Goal: Task Accomplishment & Management: Manage account settings

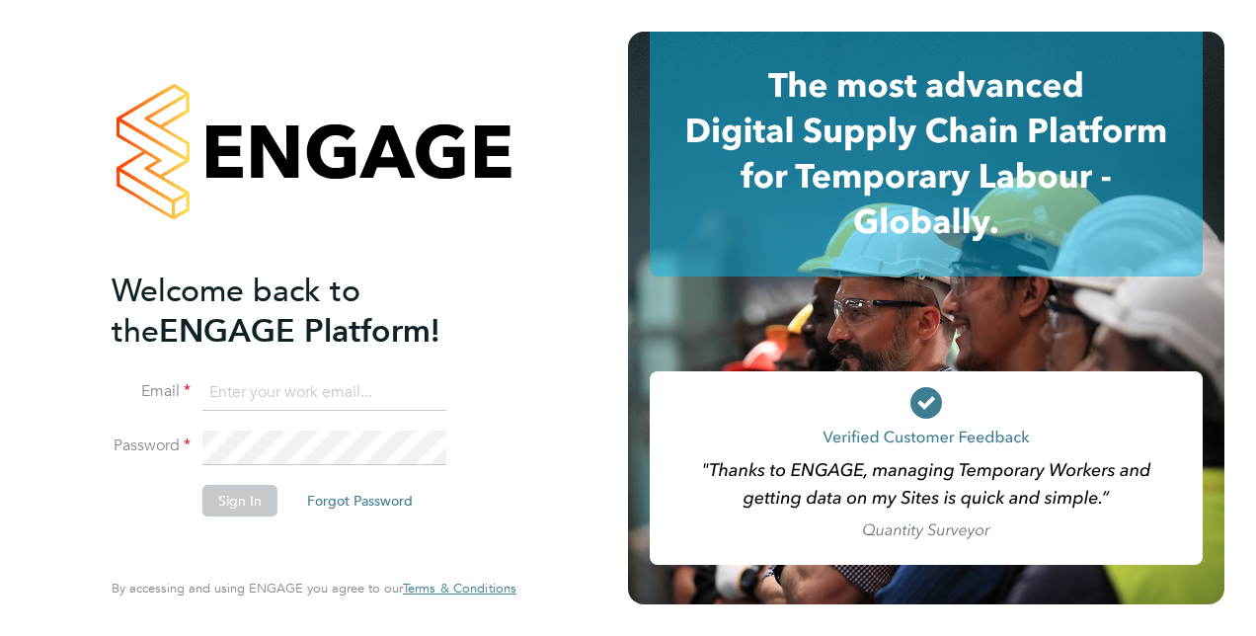
type input "[PERSON_NAME][DOMAIN_NAME][EMAIL_ADDRESS][PERSON_NAME][DOMAIN_NAME]"
click at [232, 506] on button "Sign In" at bounding box center [239, 501] width 75 height 32
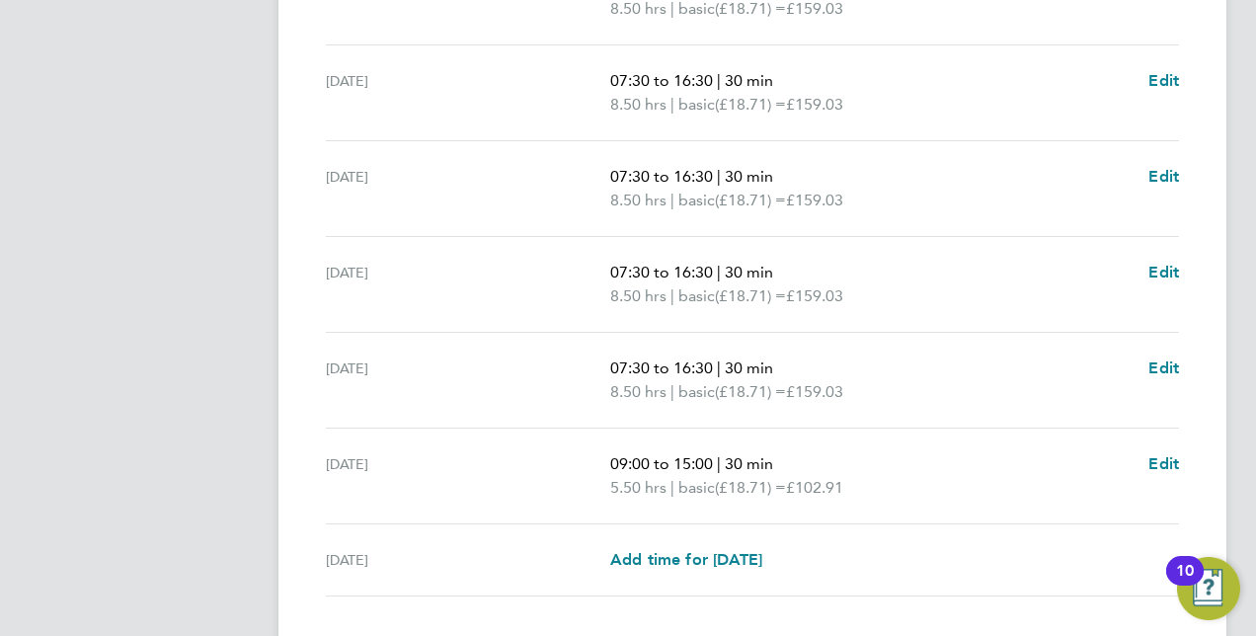
scroll to position [827, 0]
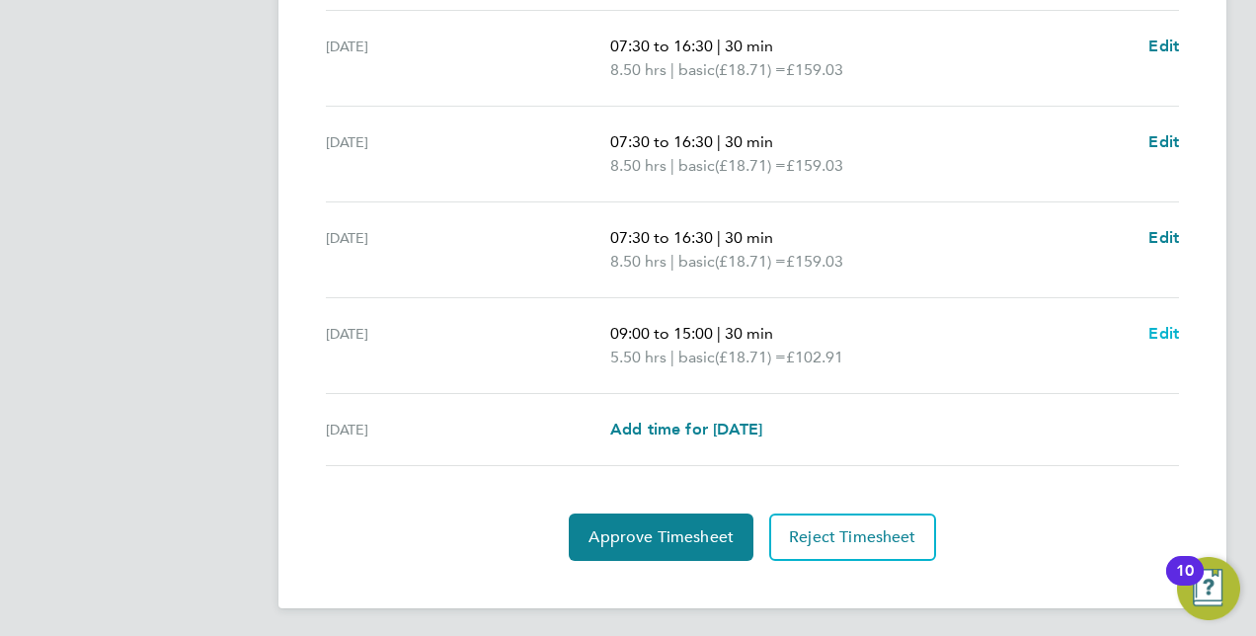
click at [1163, 327] on span "Edit" at bounding box center [1164, 333] width 31 height 19
select select "30"
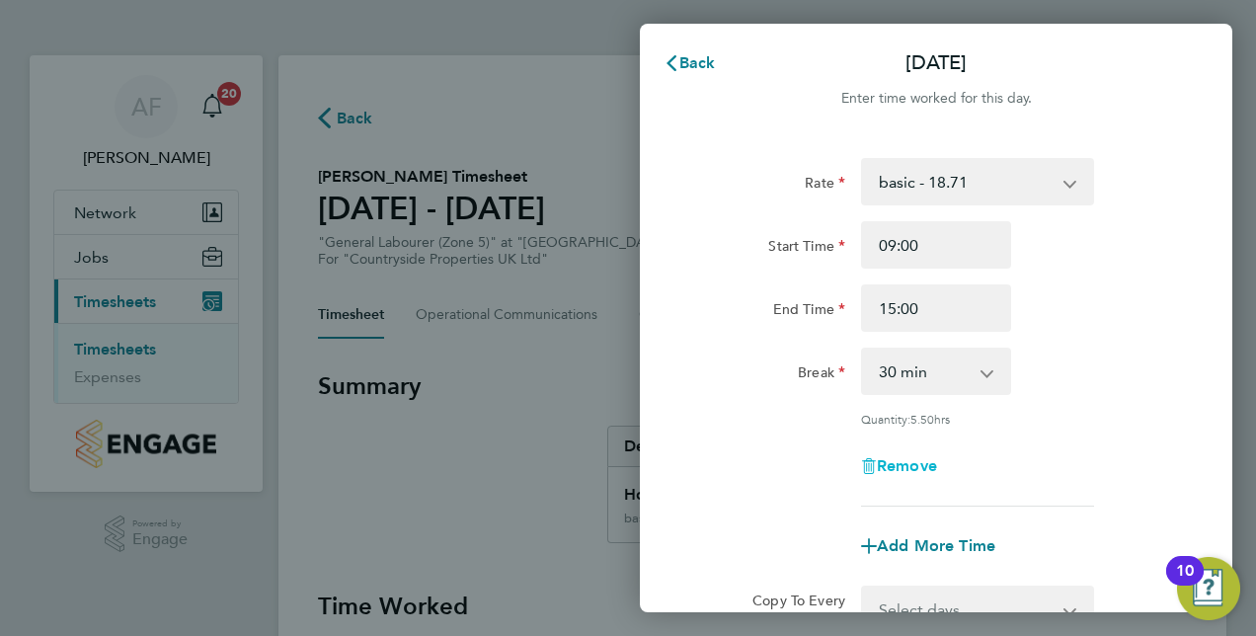
click at [899, 462] on span "Remove" at bounding box center [907, 465] width 60 height 19
select select "null"
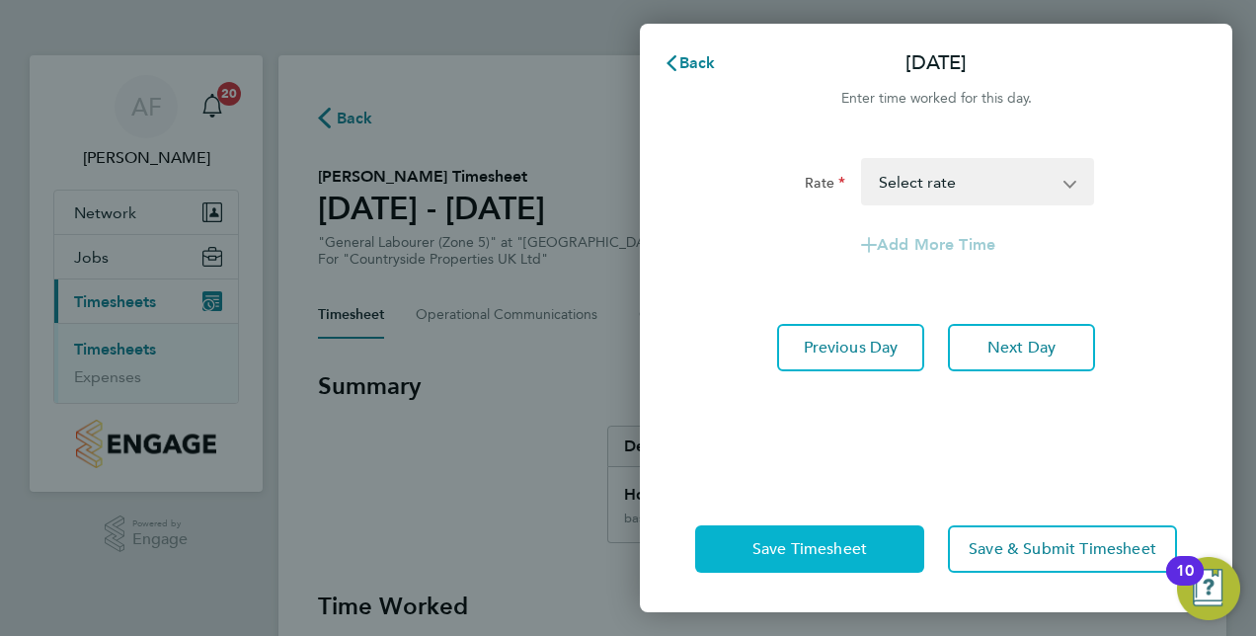
click at [818, 551] on span "Save Timesheet" at bounding box center [810, 549] width 115 height 20
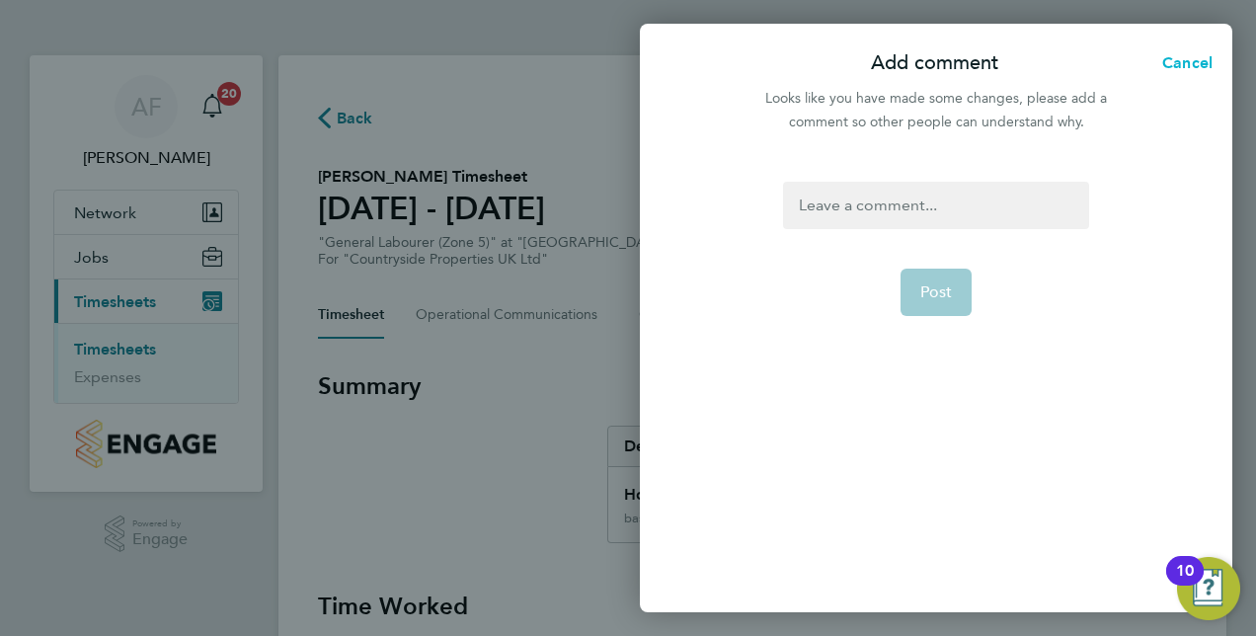
click at [1185, 59] on span "Cancel" at bounding box center [1184, 62] width 56 height 19
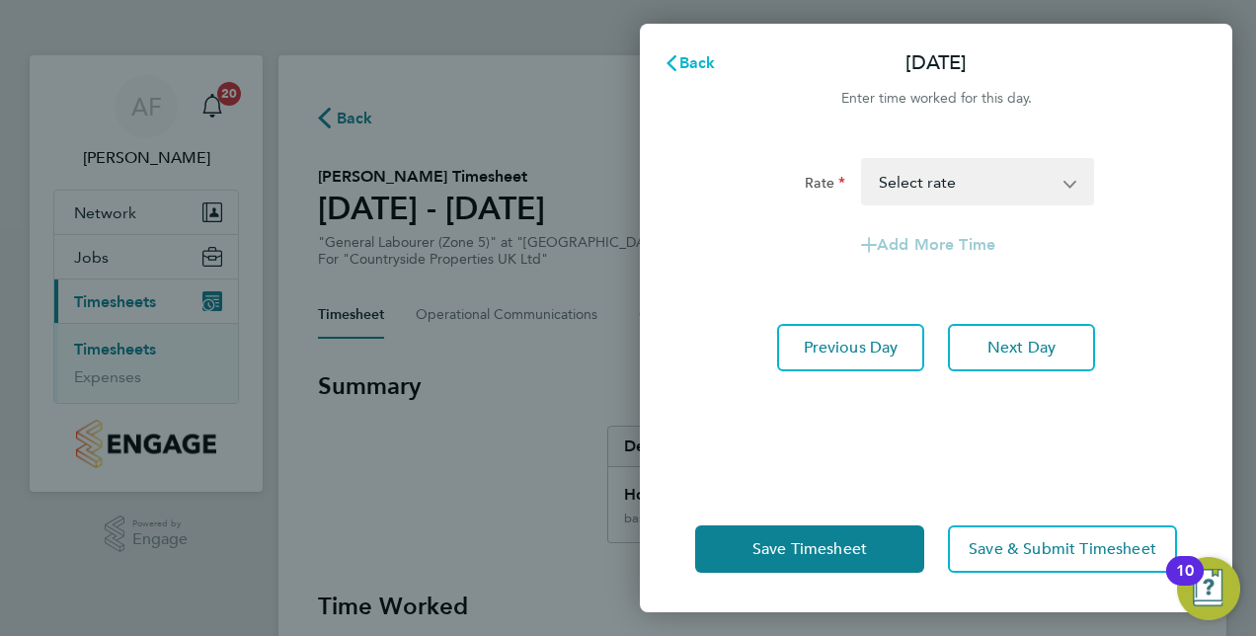
click at [695, 59] on span "Back" at bounding box center [697, 62] width 37 height 19
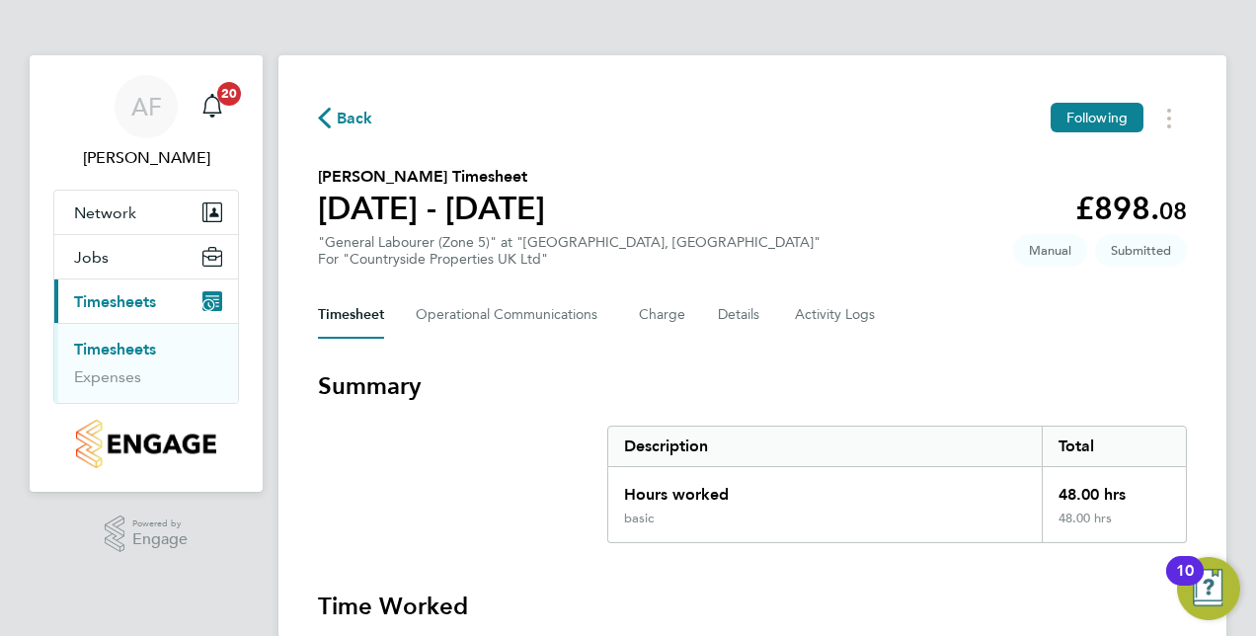
click at [347, 121] on span "Back" at bounding box center [355, 119] width 37 height 24
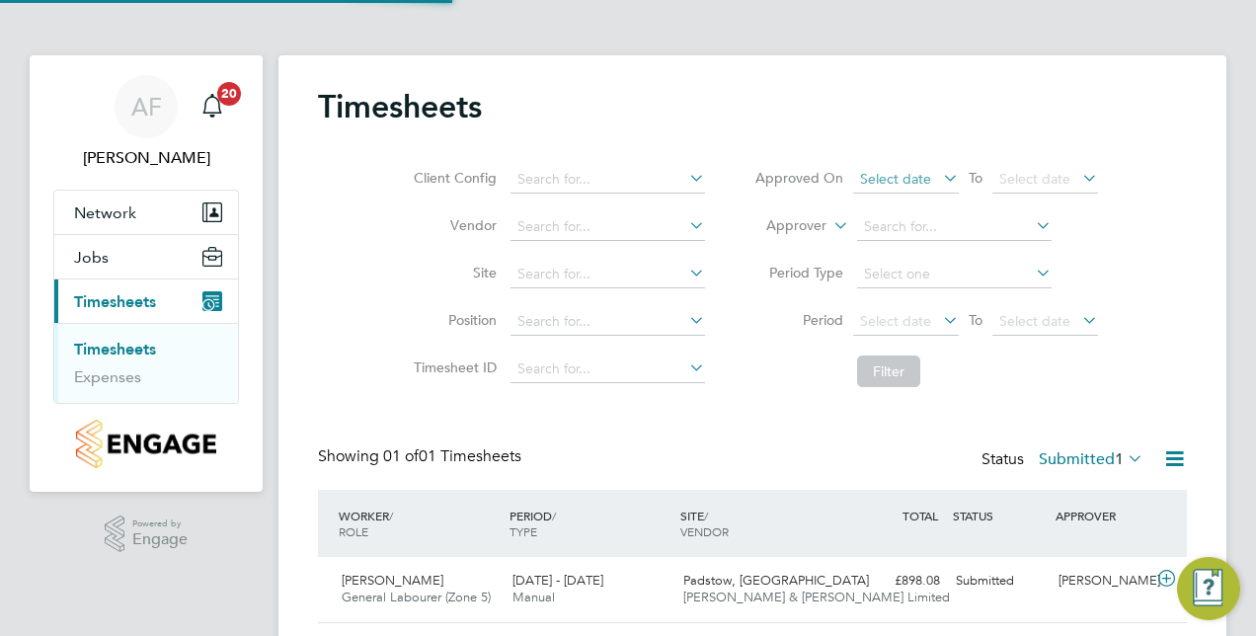
scroll to position [49, 171]
